Goal: Task Accomplishment & Management: Use online tool/utility

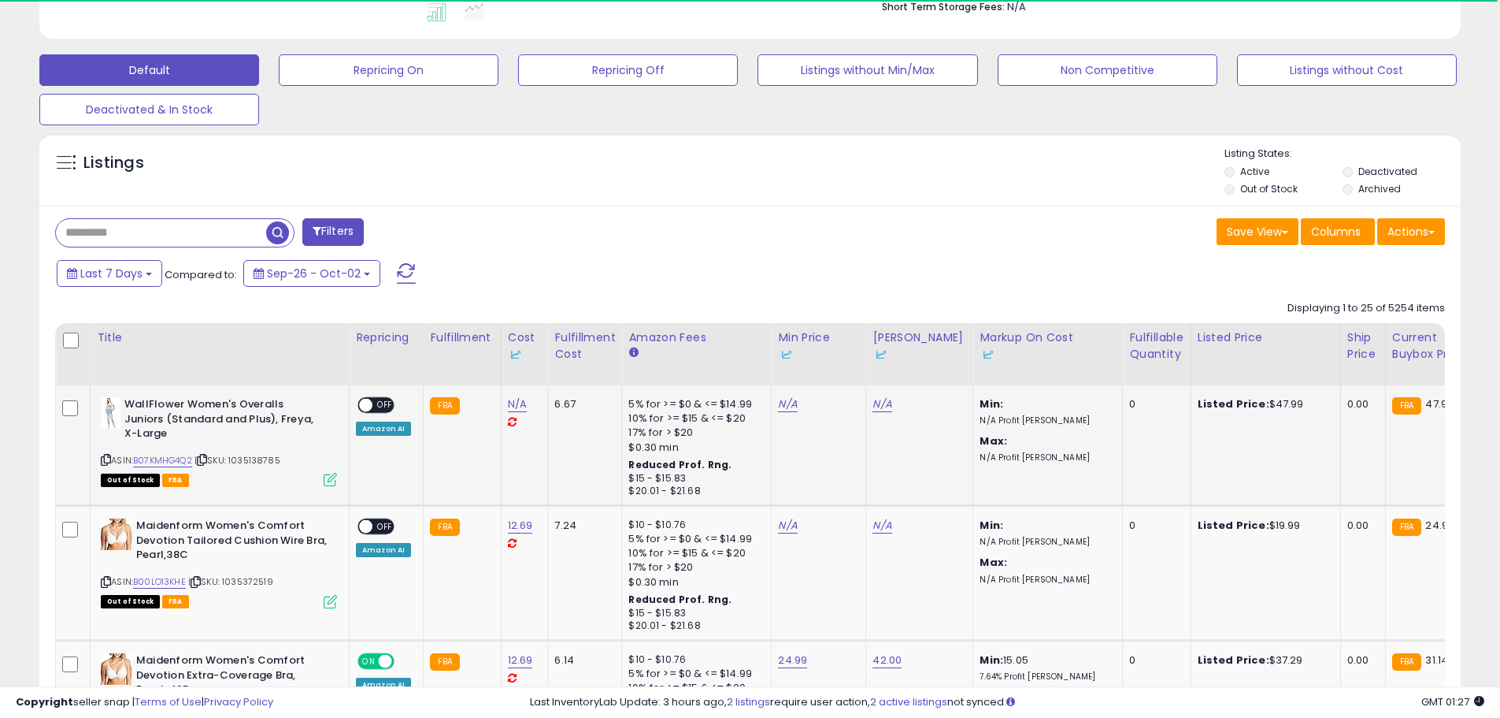
scroll to position [473, 0]
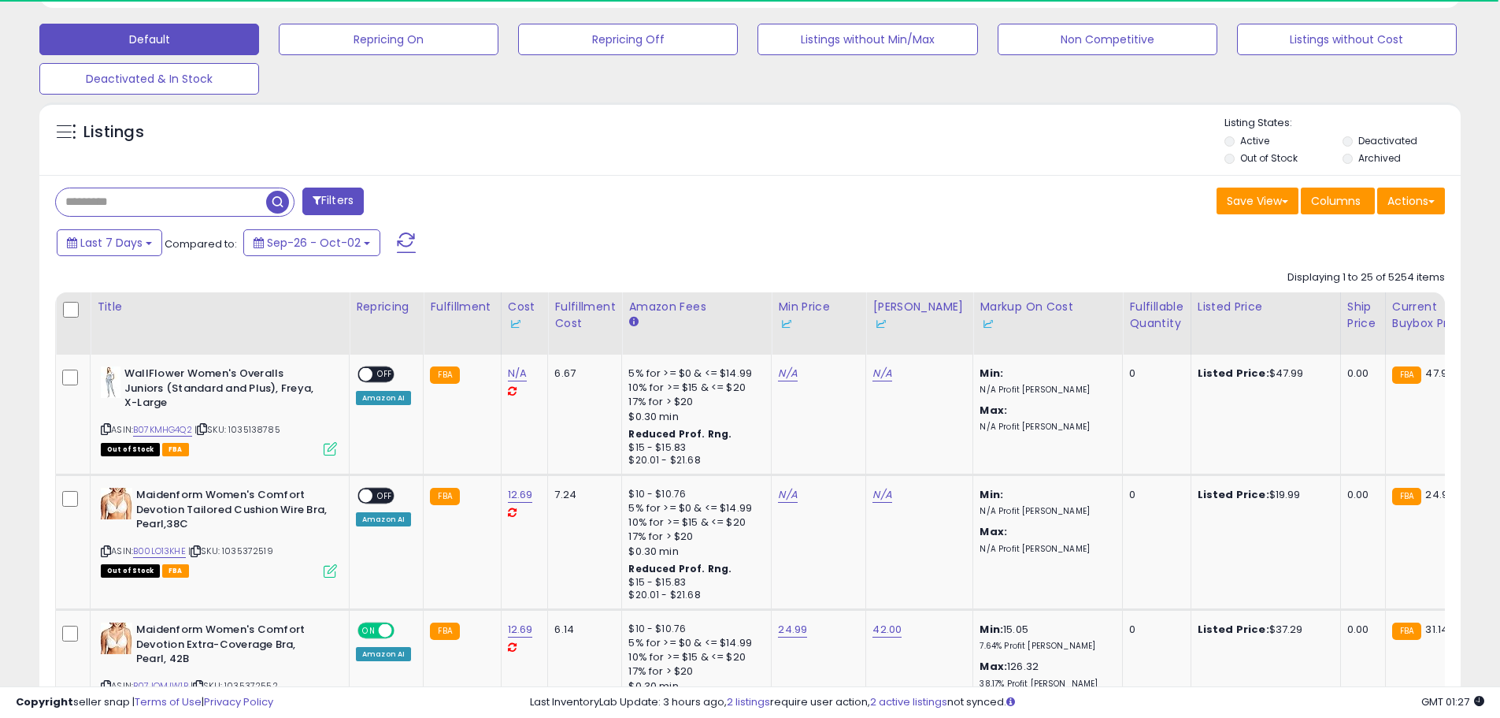
click at [192, 206] on input "text" at bounding box center [161, 202] width 210 height 28
type input "*********"
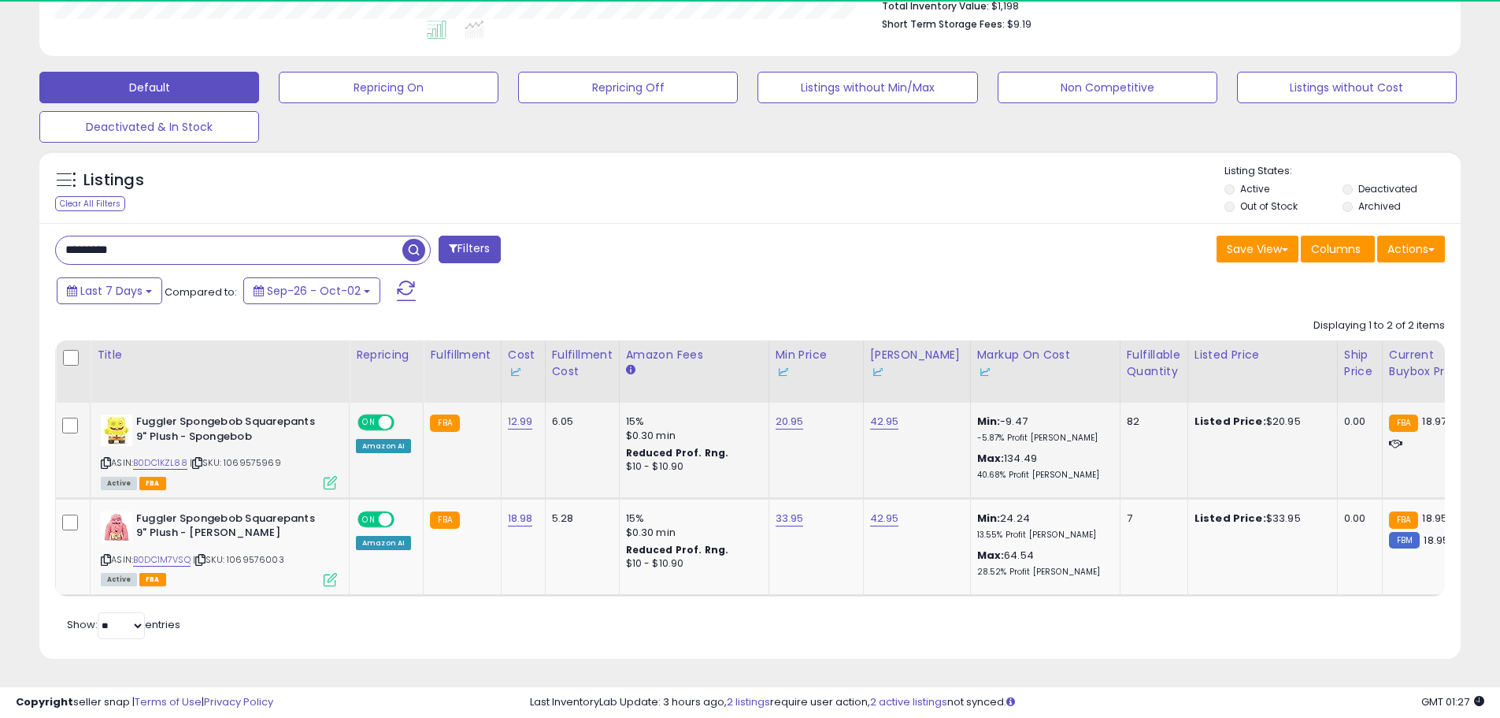
scroll to position [323, 825]
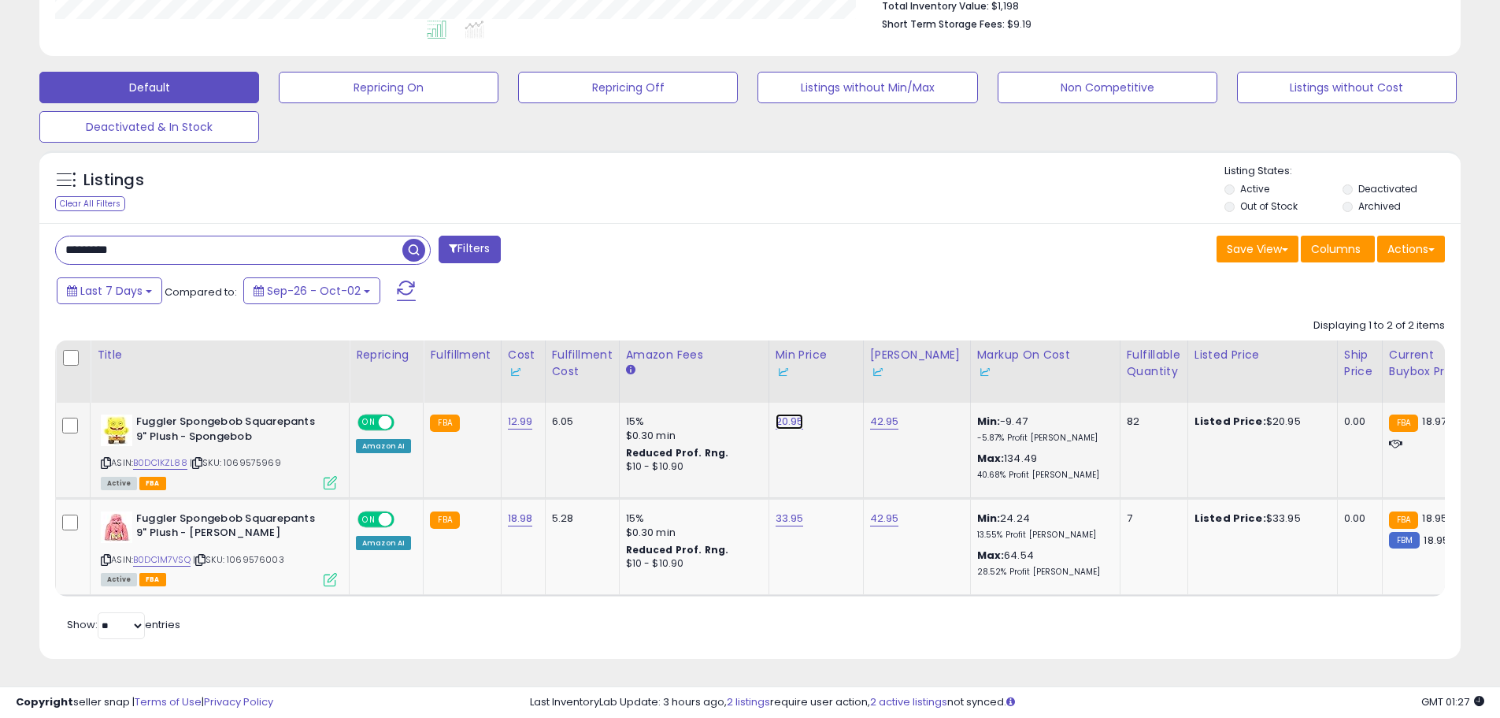
click at [789, 414] on link "20.95" at bounding box center [790, 422] width 28 height 16
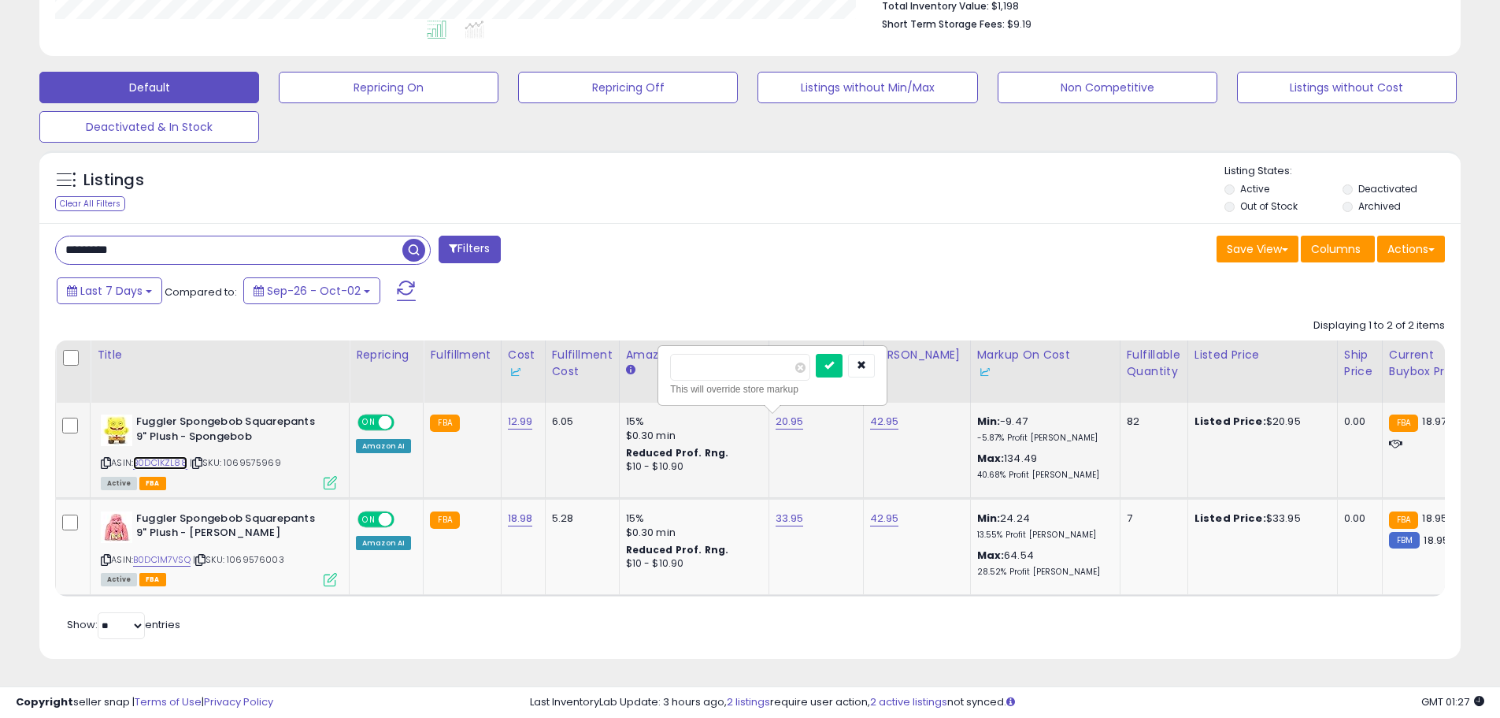
click at [172, 456] on link "B0DC1KZL88" at bounding box center [160, 462] width 54 height 13
drag, startPoint x: 750, startPoint y: 358, endPoint x: 592, endPoint y: 336, distance: 160.0
click at [592, 340] on table "Title Repricing" at bounding box center [1258, 468] width 2406 height 256
type input "*****"
click button "submit" at bounding box center [829, 366] width 27 height 24
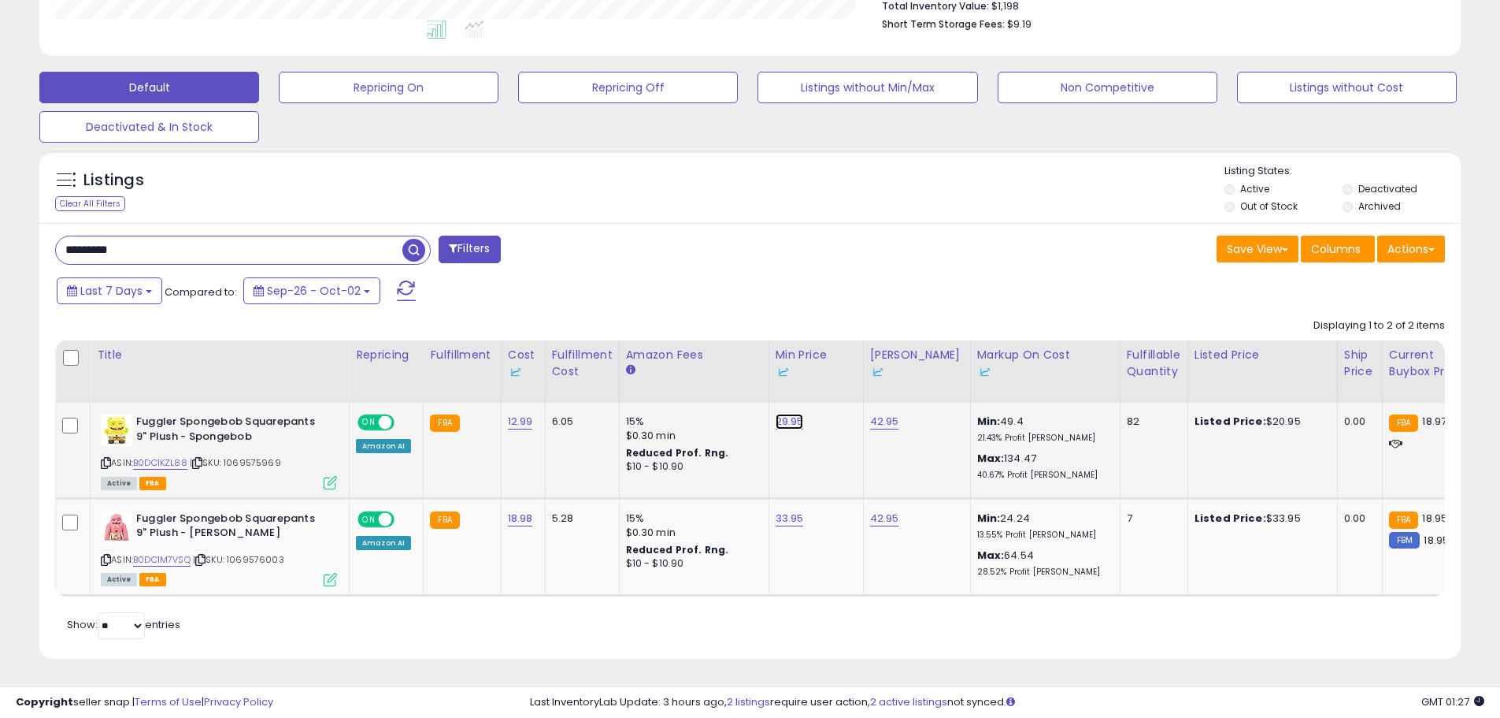
click at [796, 414] on link "29.95" at bounding box center [790, 422] width 28 height 16
drag, startPoint x: 740, startPoint y: 356, endPoint x: 588, endPoint y: 356, distance: 151.2
click at [588, 356] on table "Title Repricing" at bounding box center [1258, 468] width 2406 height 256
type input "*****"
click button "submit" at bounding box center [829, 366] width 27 height 24
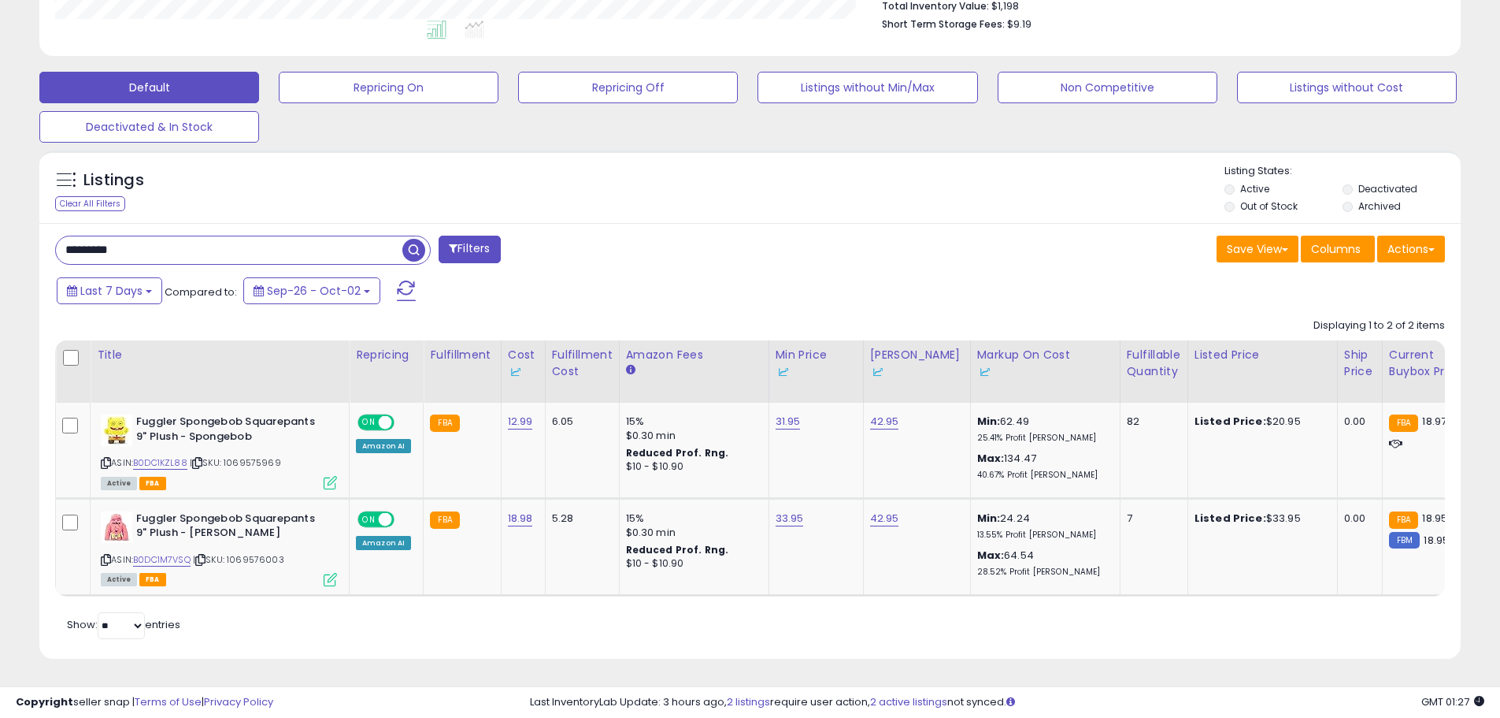
click at [615, 288] on div "Last 7 Days Compared to: Sep-26 - Oct-02" at bounding box center [574, 292] width 1043 height 35
